Goal: Transaction & Acquisition: Purchase product/service

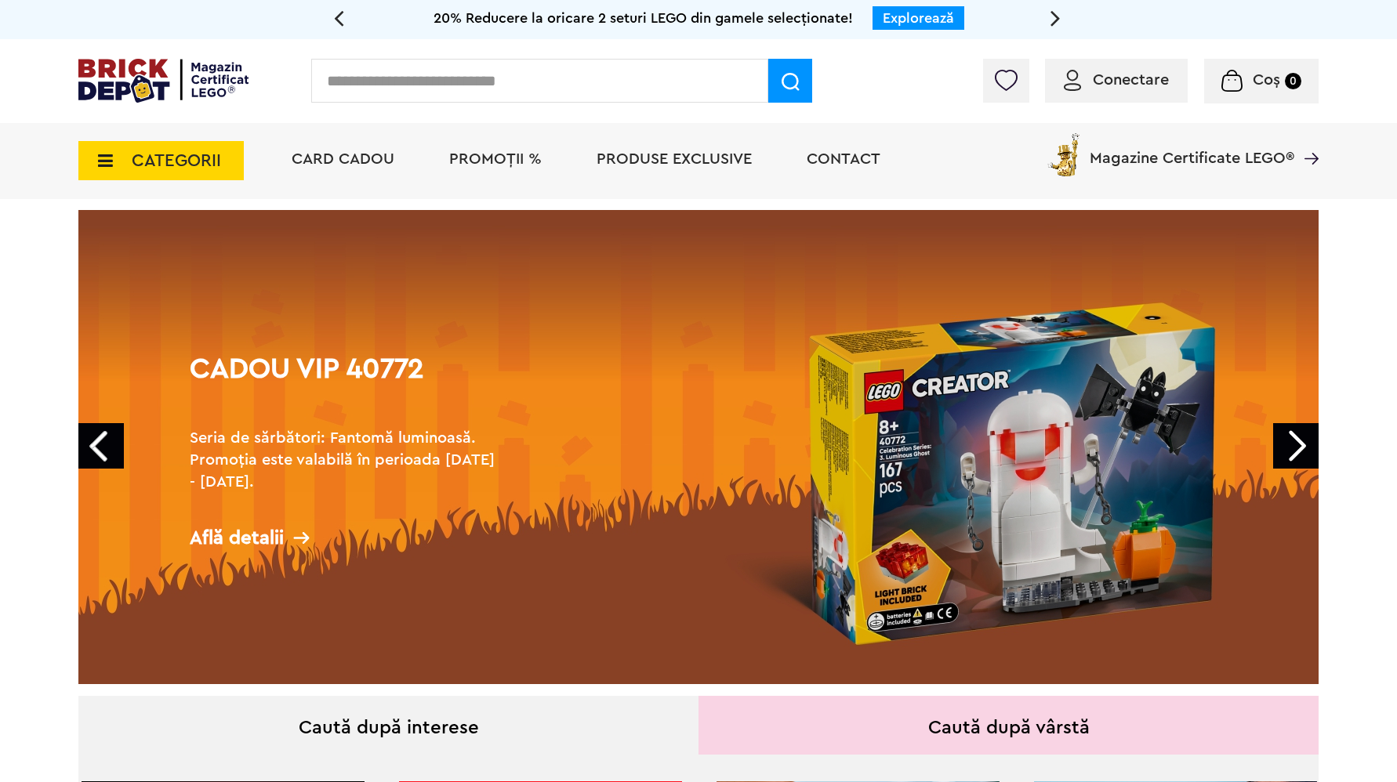
click at [106, 166] on icon at bounding box center [101, 160] width 24 height 17
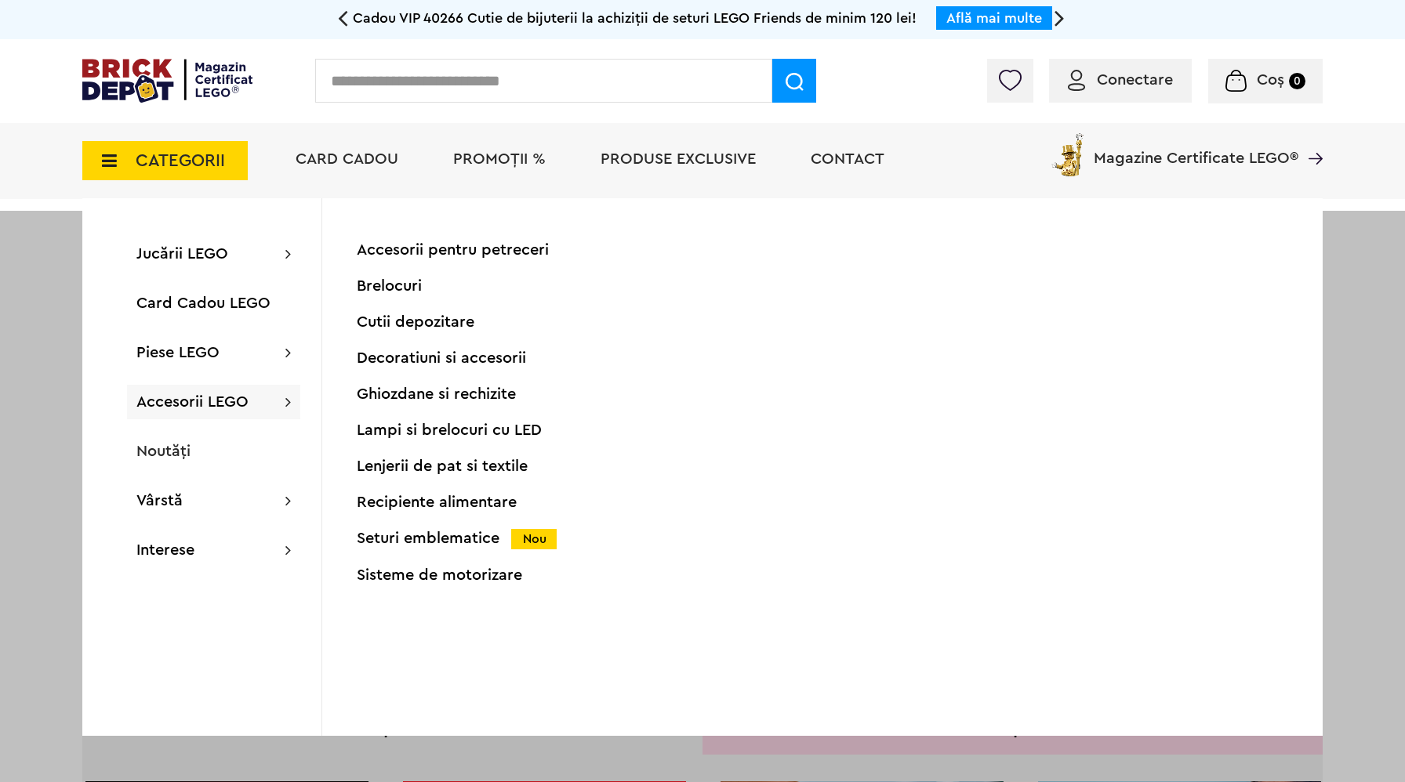
click at [435, 535] on div "Seturi emblematice Nou" at bounding box center [512, 539] width 310 height 16
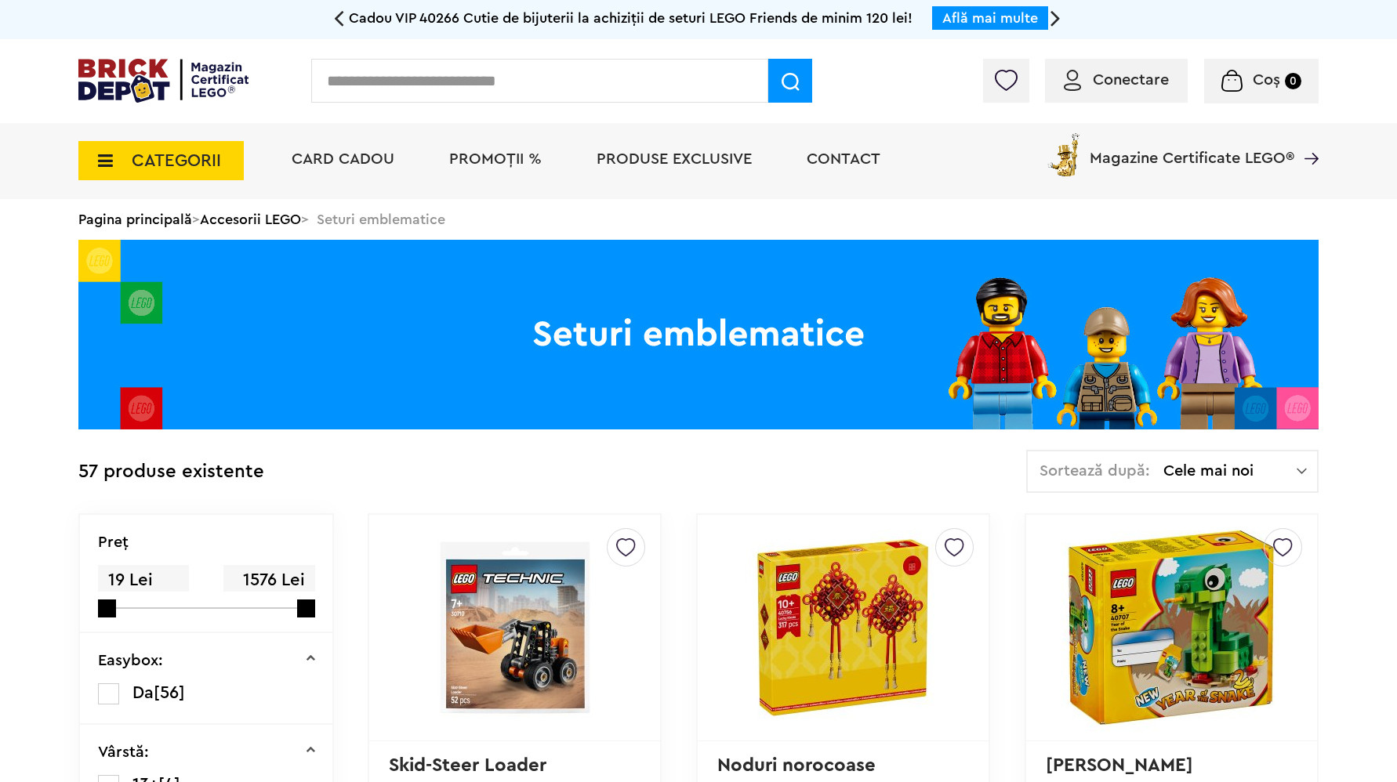
click at [1244, 469] on span "Cele mai noi" at bounding box center [1229, 471] width 133 height 16
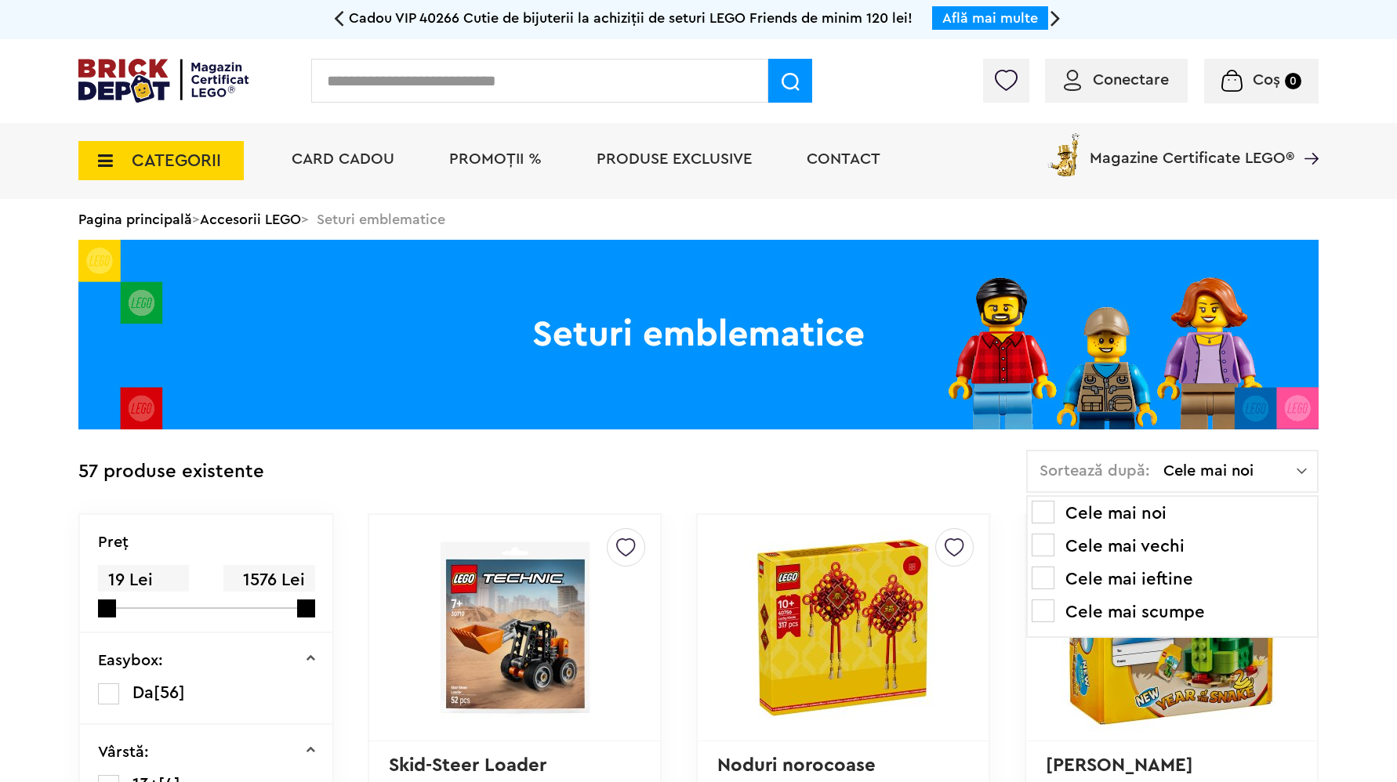
click at [1053, 606] on span at bounding box center [1042, 611] width 23 height 23
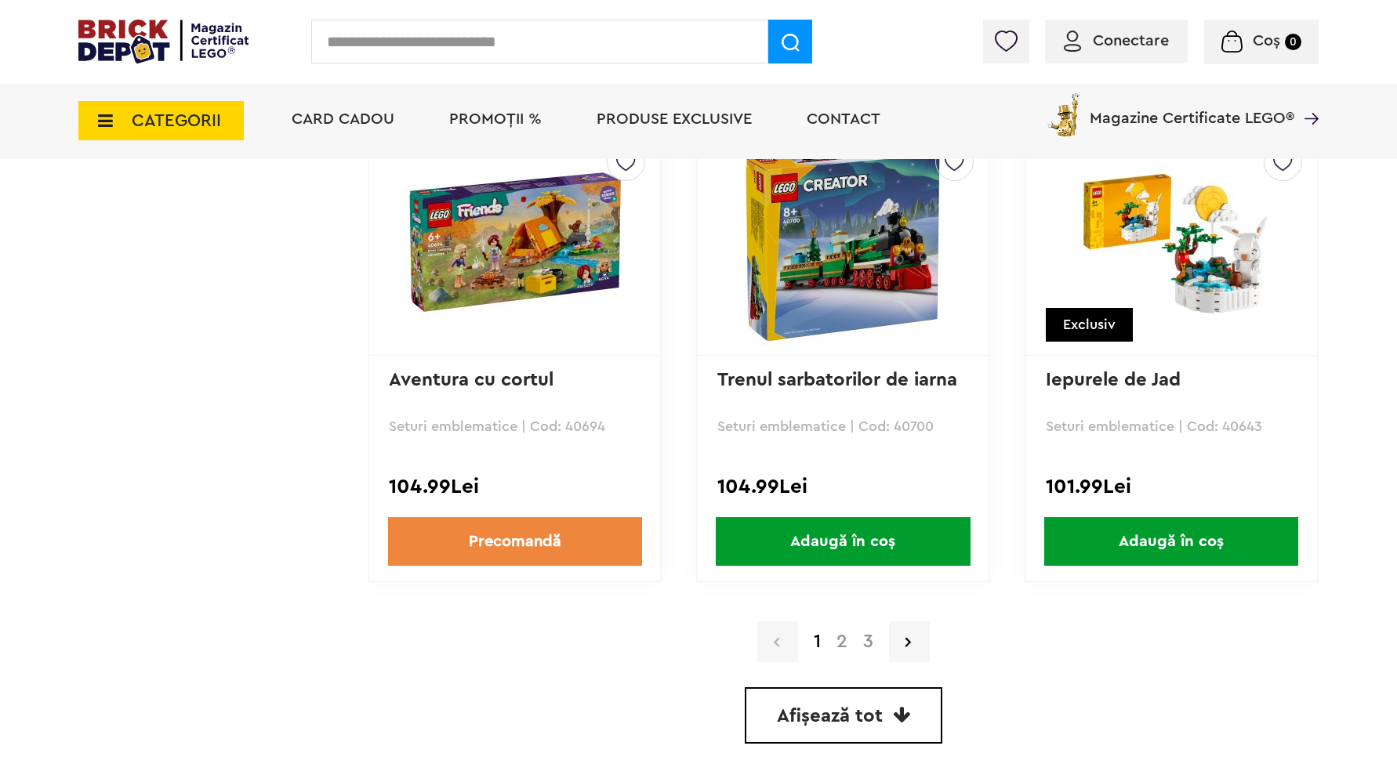
scroll to position [4304, 0]
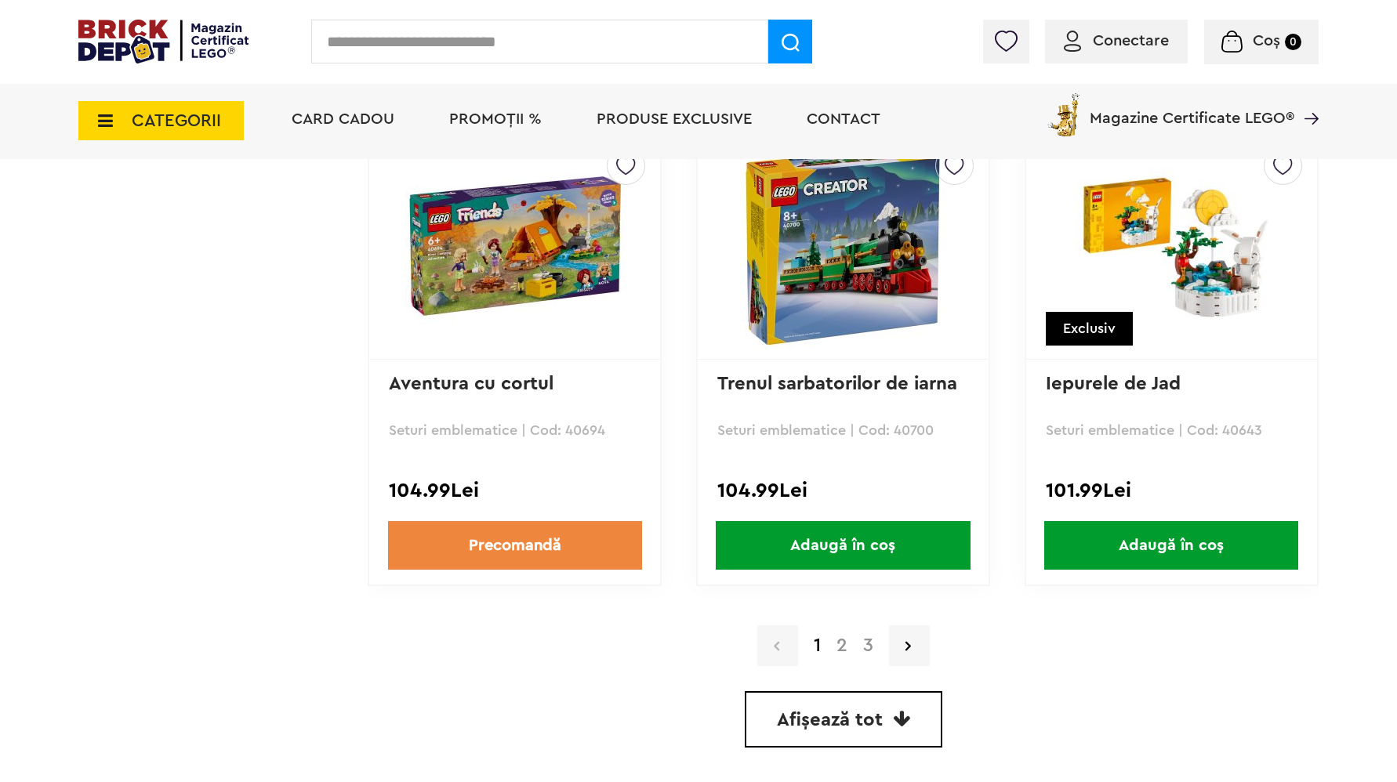
click at [843, 644] on link "2" at bounding box center [841, 645] width 27 height 19
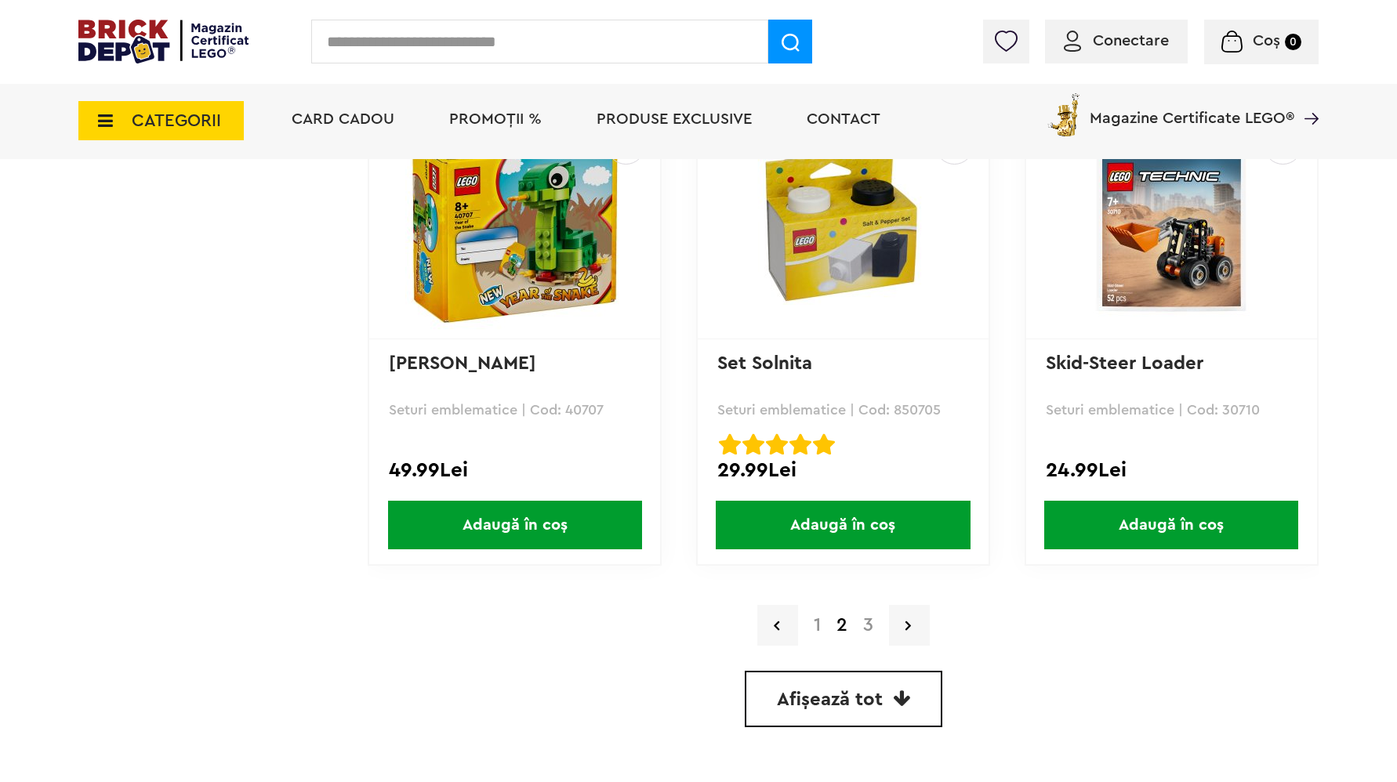
scroll to position [4331, 0]
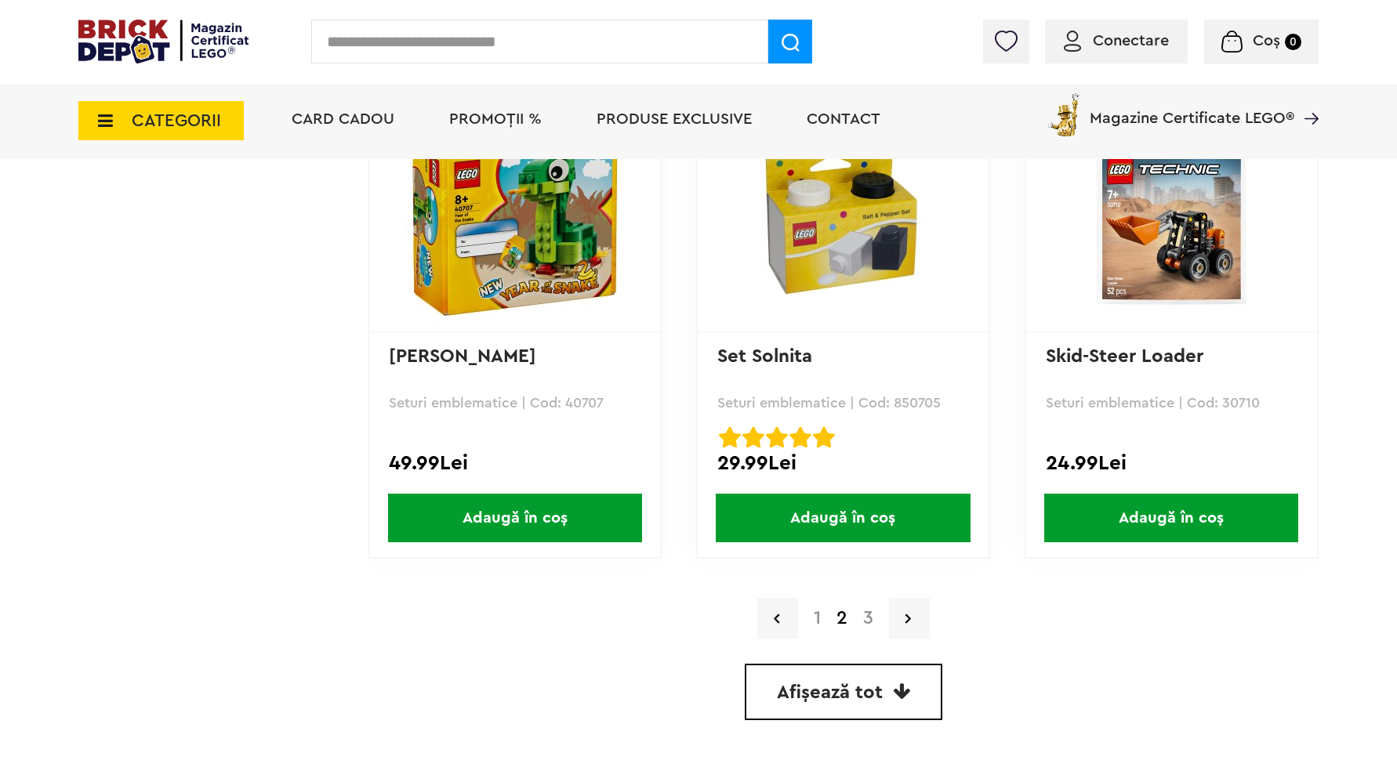
click at [868, 617] on link "3" at bounding box center [868, 618] width 26 height 19
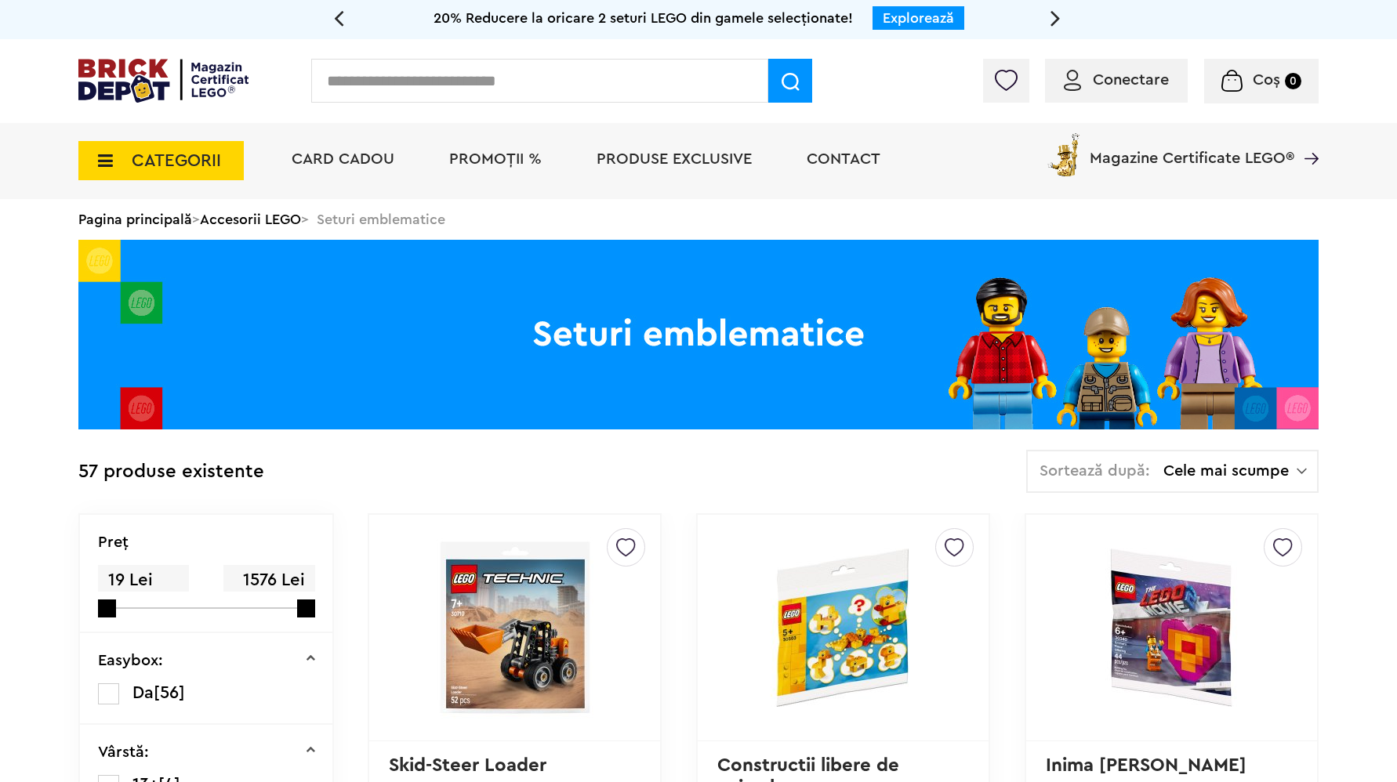
click at [651, 153] on span "Produse exclusive" at bounding box center [673, 159] width 155 height 16
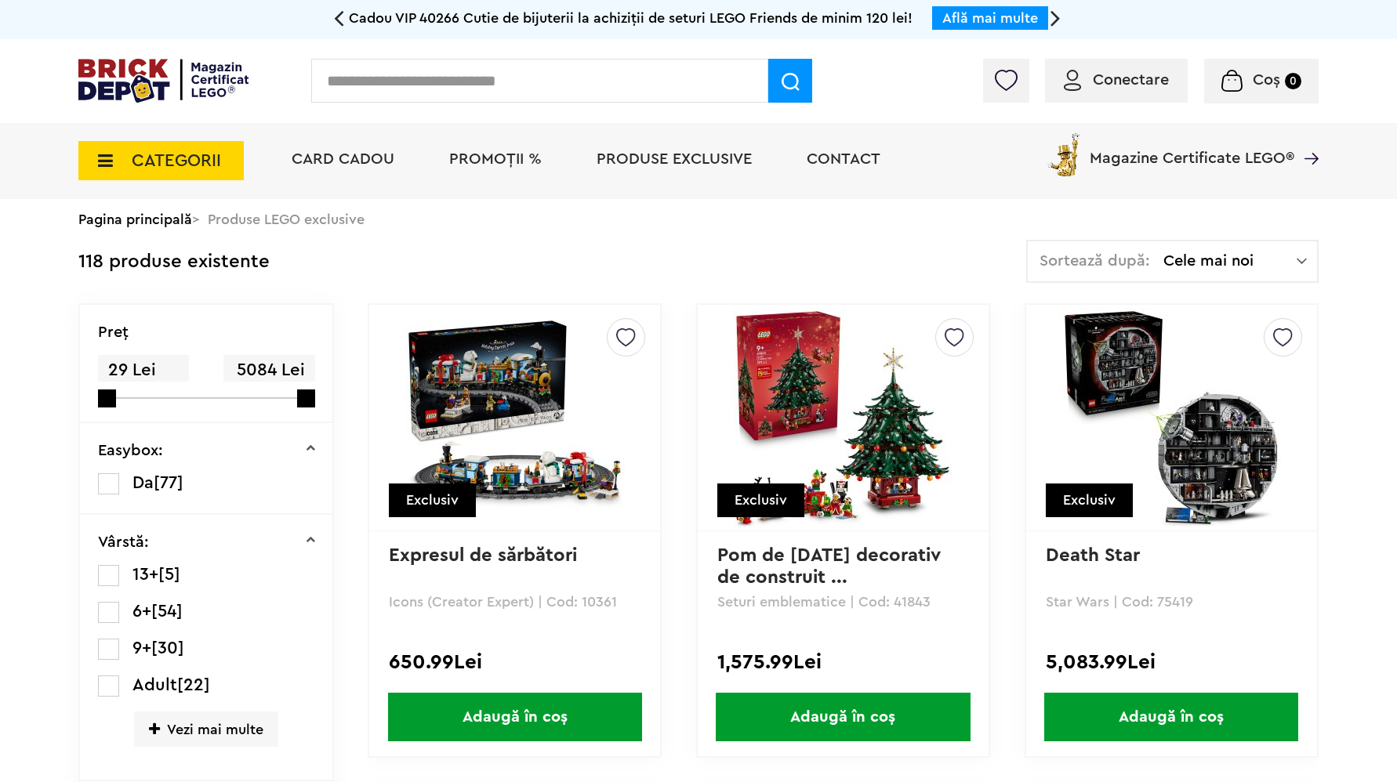
click at [1281, 258] on span "Cele mai noi" at bounding box center [1229, 261] width 133 height 16
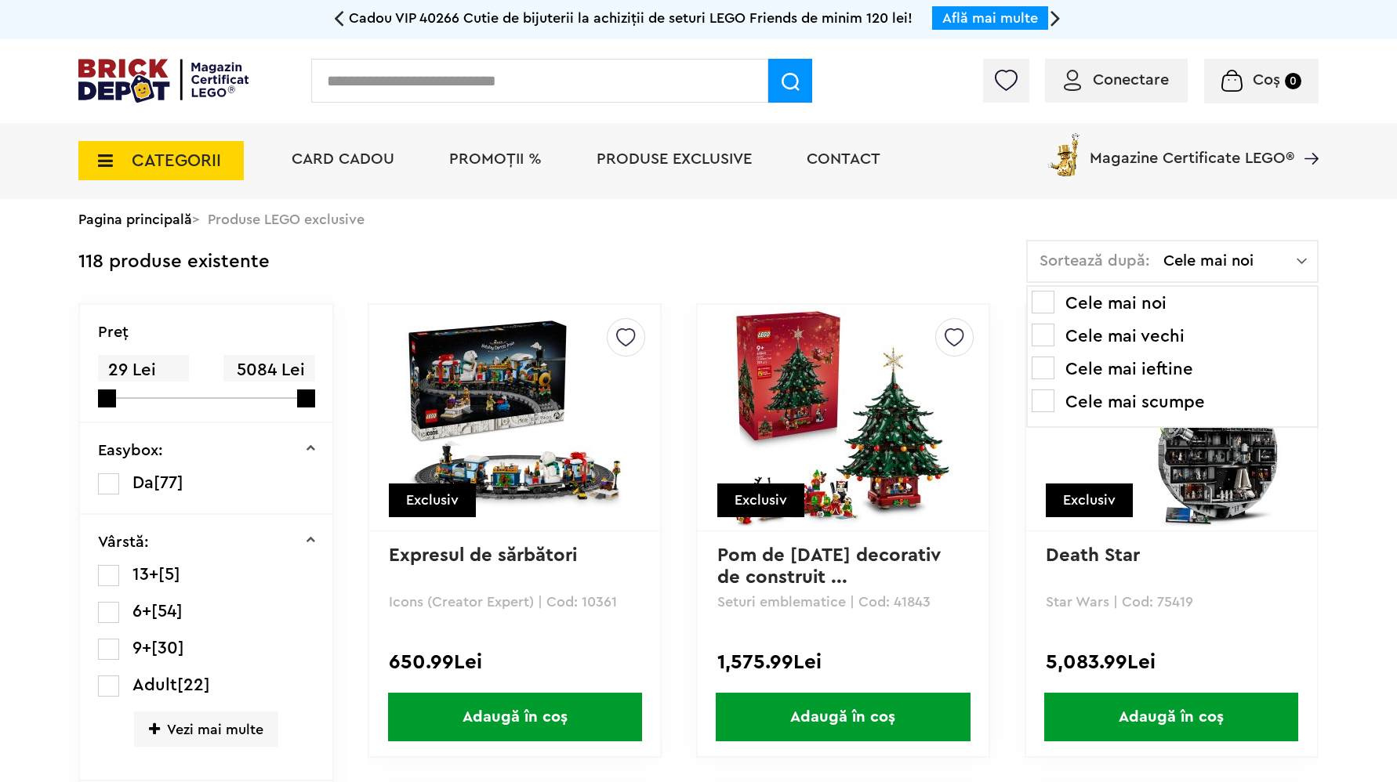
click at [1047, 403] on span at bounding box center [1042, 401] width 23 height 23
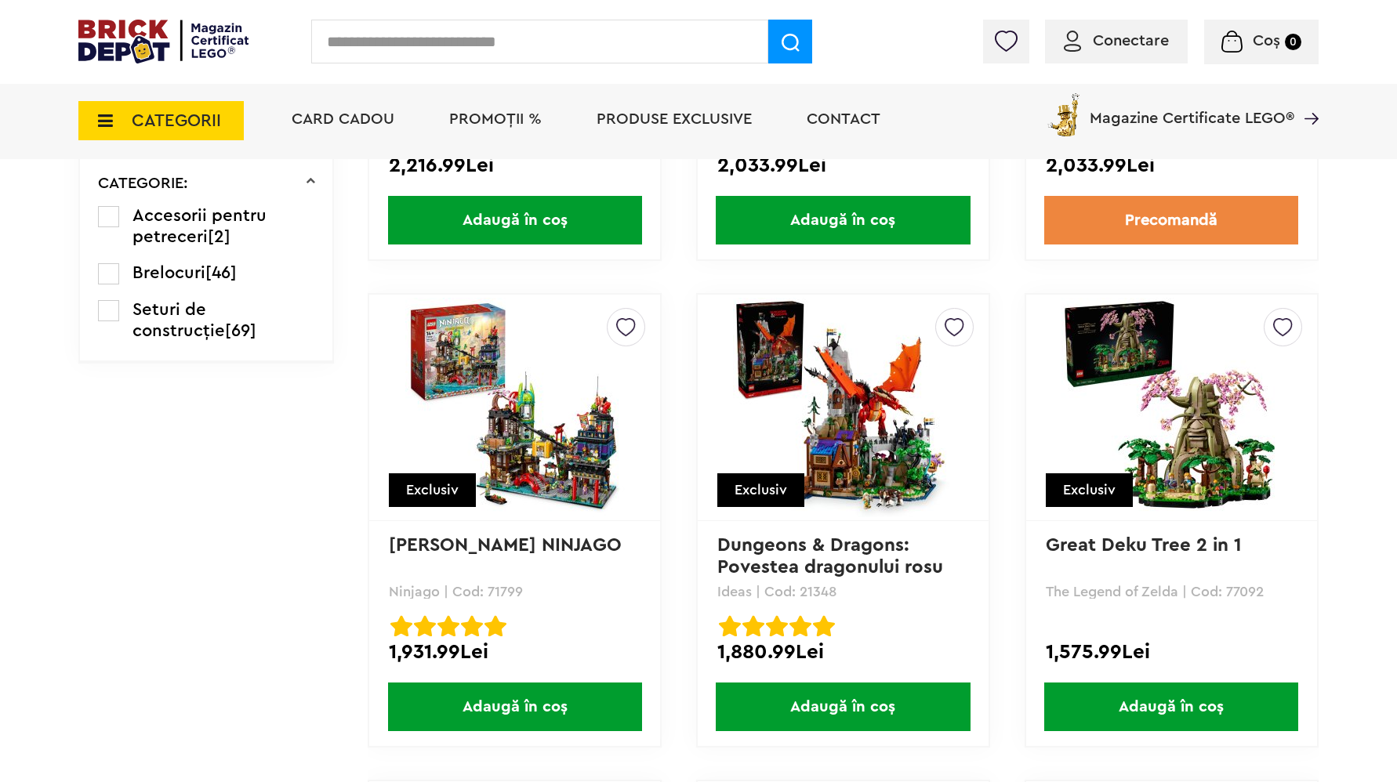
scroll to position [1539, 0]
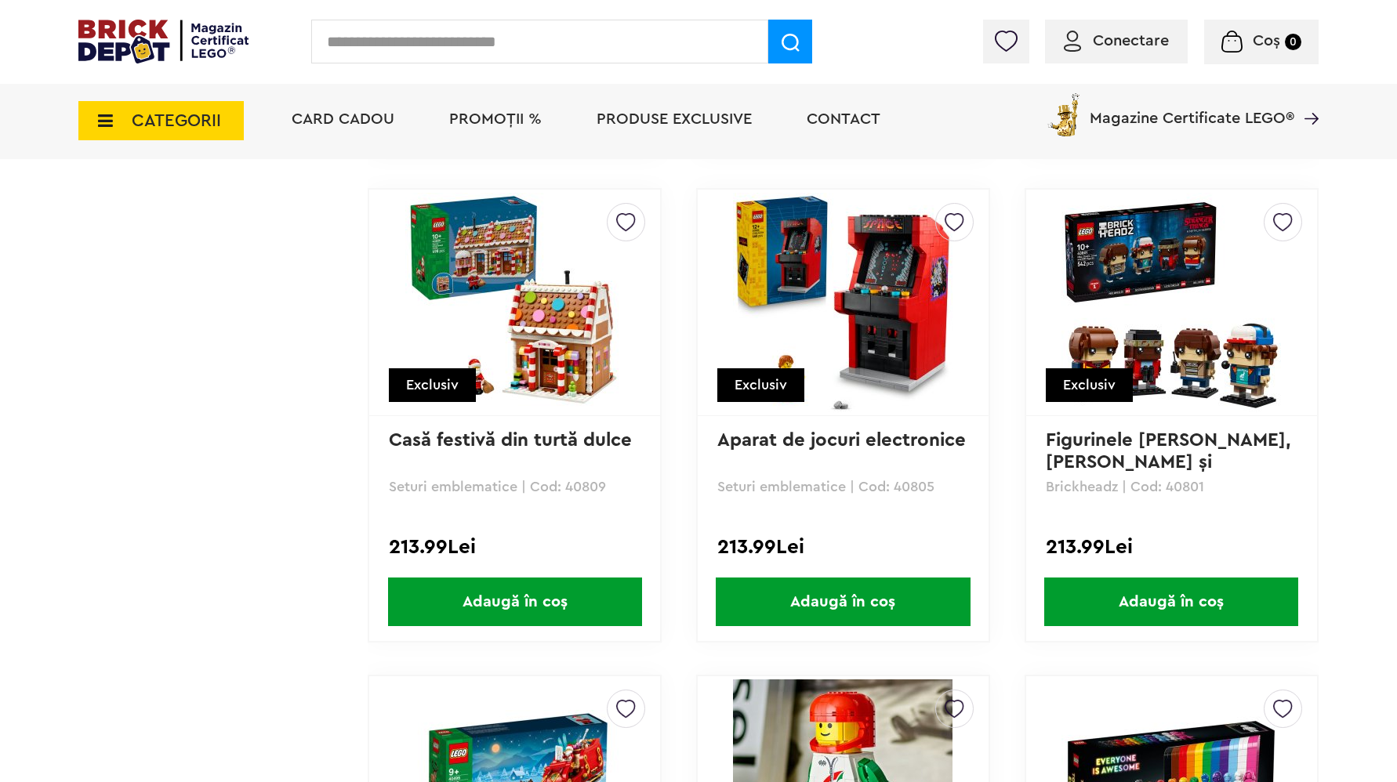
scroll to position [5961, 0]
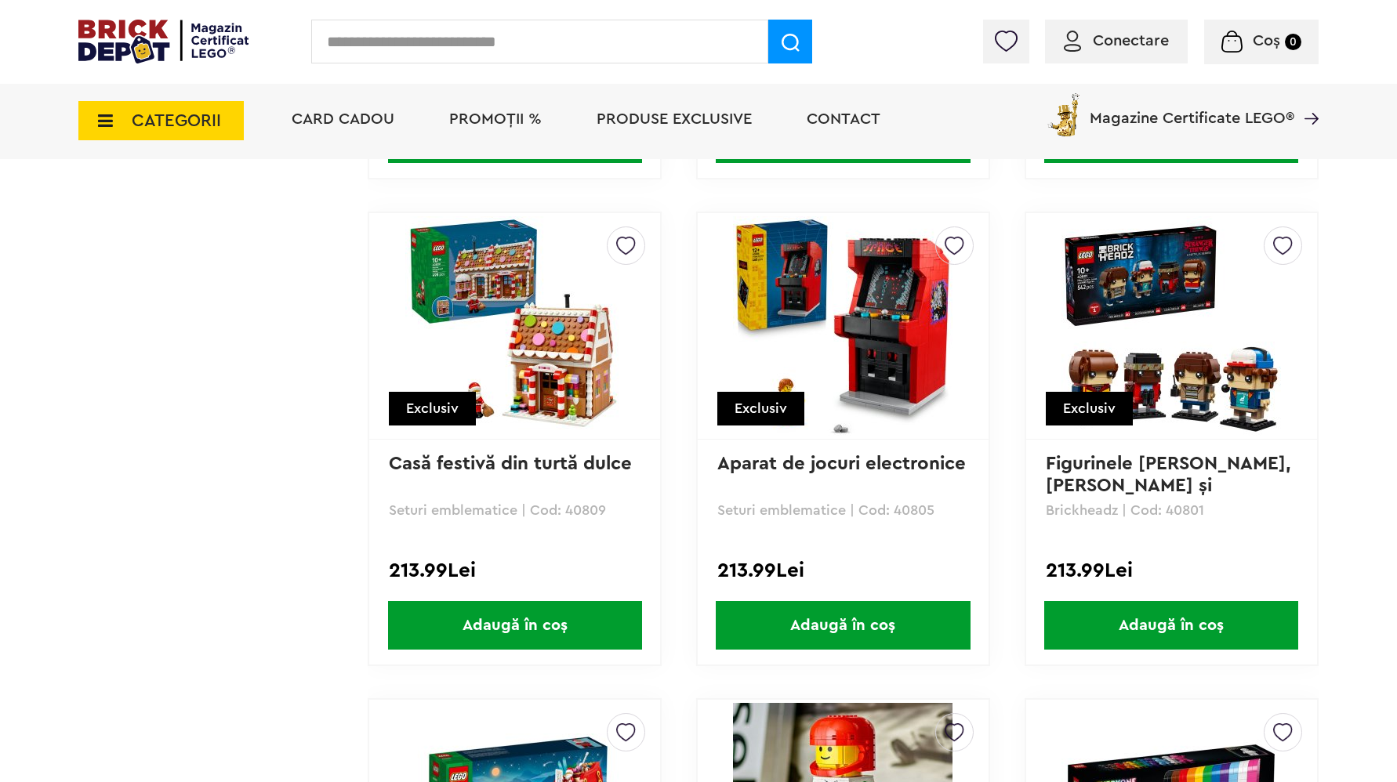
click at [1127, 264] on img at bounding box center [1170, 325] width 219 height 219
